Goal: Task Accomplishment & Management: Manage account settings

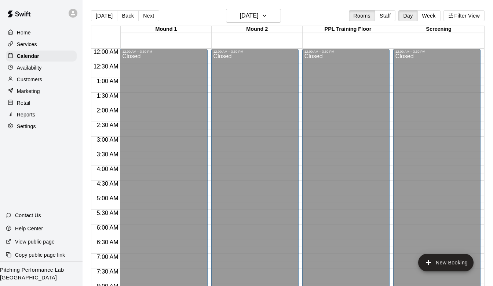
scroll to position [438, 0]
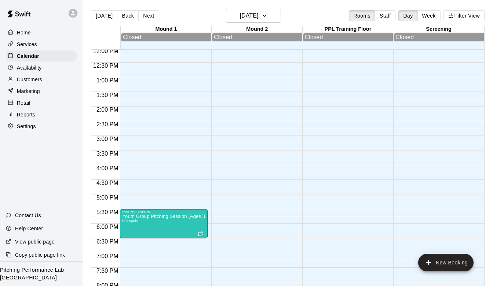
scroll to position [373, 0]
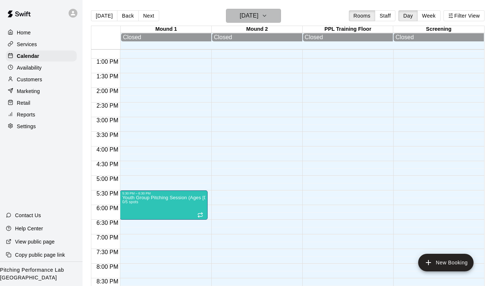
click at [267, 16] on icon "button" at bounding box center [264, 15] width 6 height 9
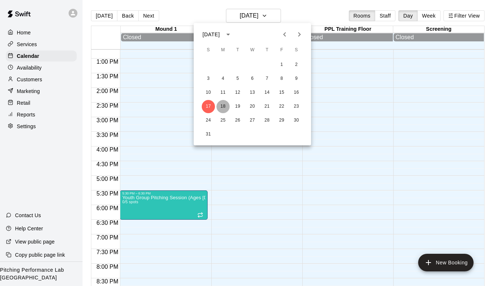
click at [220, 107] on button "18" at bounding box center [222, 106] width 13 height 13
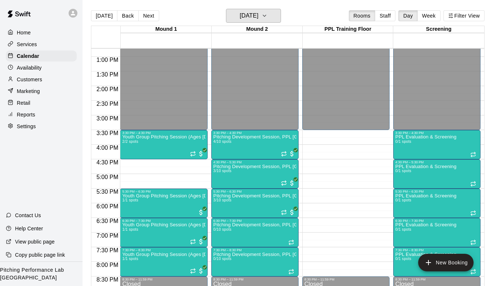
scroll to position [370, 0]
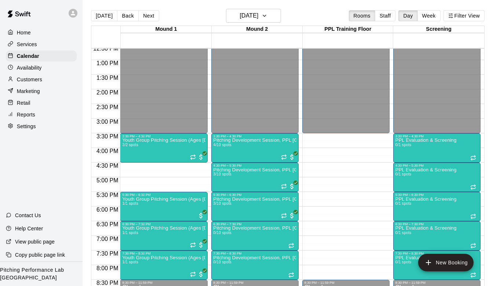
click at [34, 75] on div "Customers" at bounding box center [41, 79] width 71 height 11
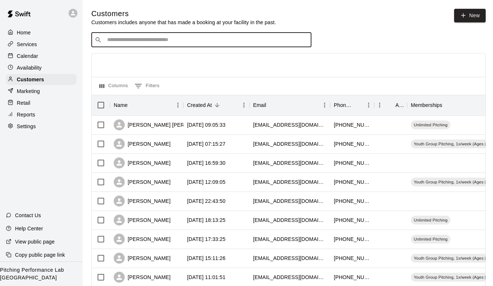
click at [177, 40] on input "Search customers by name or email" at bounding box center [206, 39] width 203 height 7
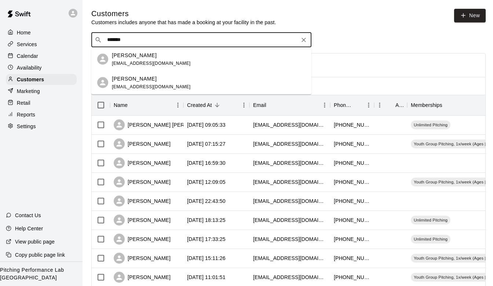
type input "********"
click at [152, 57] on div "Shawn Freibert" at bounding box center [151, 55] width 79 height 8
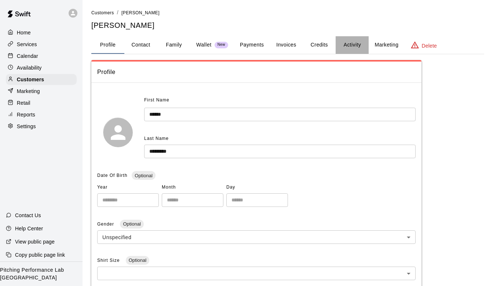
click at [355, 44] on button "Activity" at bounding box center [351, 45] width 33 height 18
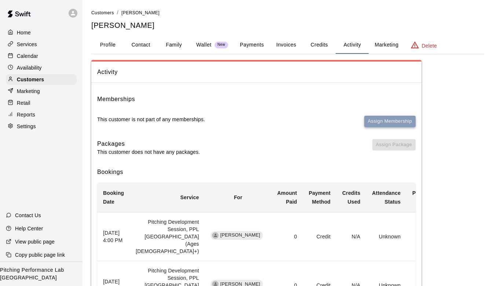
click at [373, 121] on button "Assign Membership" at bounding box center [389, 121] width 51 height 11
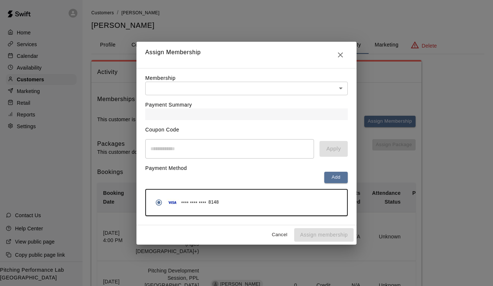
click at [318, 98] on div "Payment Summary" at bounding box center [246, 107] width 202 height 25
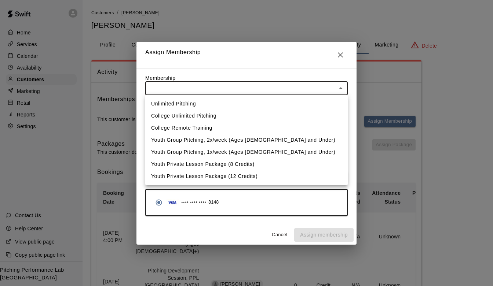
click at [295, 107] on li "Unlimited Pitching" at bounding box center [246, 104] width 202 height 12
type input "**********"
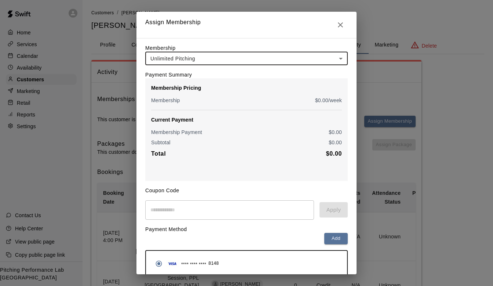
scroll to position [32, 0]
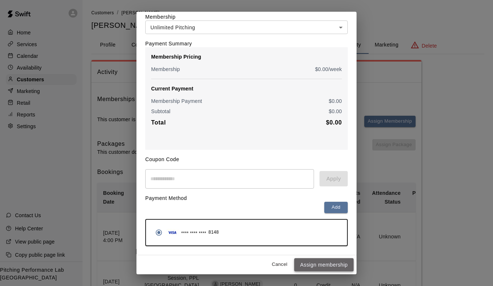
click at [319, 269] on button "Assign membership" at bounding box center [323, 265] width 59 height 14
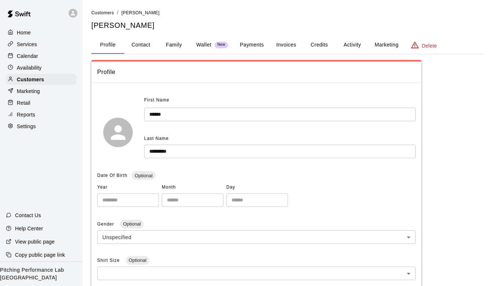
click at [40, 255] on p "Copy public page link" at bounding box center [40, 255] width 50 height 7
click at [28, 32] on p "Home" at bounding box center [24, 32] width 14 height 7
